Goal: Check status: Check status

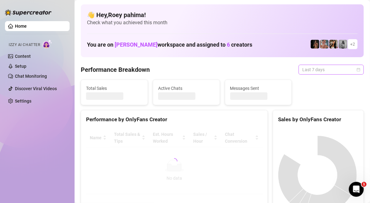
click at [320, 66] on span "Last 7 days" at bounding box center [331, 69] width 58 height 9
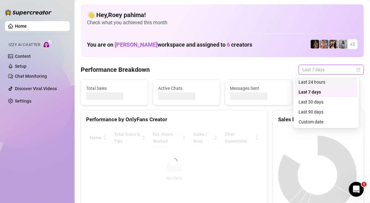
click at [318, 81] on div "Last 24 hours" at bounding box center [326, 82] width 55 height 7
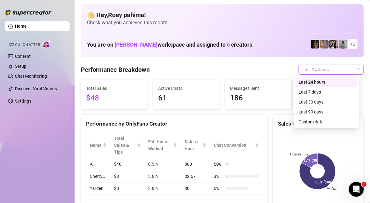
click at [324, 66] on span "Last 24 hours" at bounding box center [331, 69] width 58 height 9
click at [312, 121] on div "Custom date" at bounding box center [326, 121] width 55 height 7
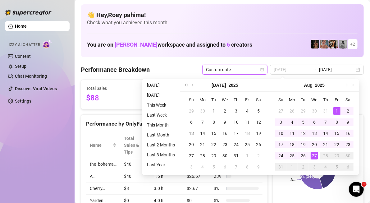
type input "[DATE]"
click at [337, 108] on div "1" at bounding box center [336, 110] width 7 height 7
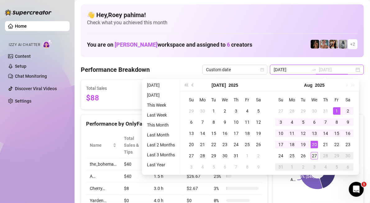
type input "[DATE]"
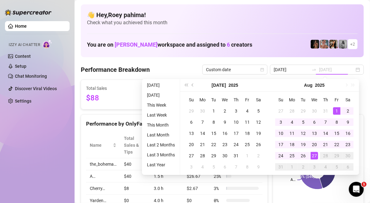
click at [314, 157] on div "27" at bounding box center [314, 155] width 7 height 7
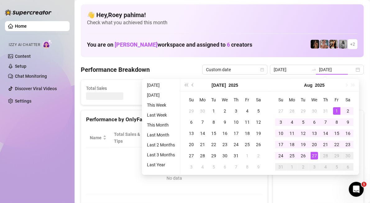
type input "[DATE]"
